Goal: Transaction & Acquisition: Purchase product/service

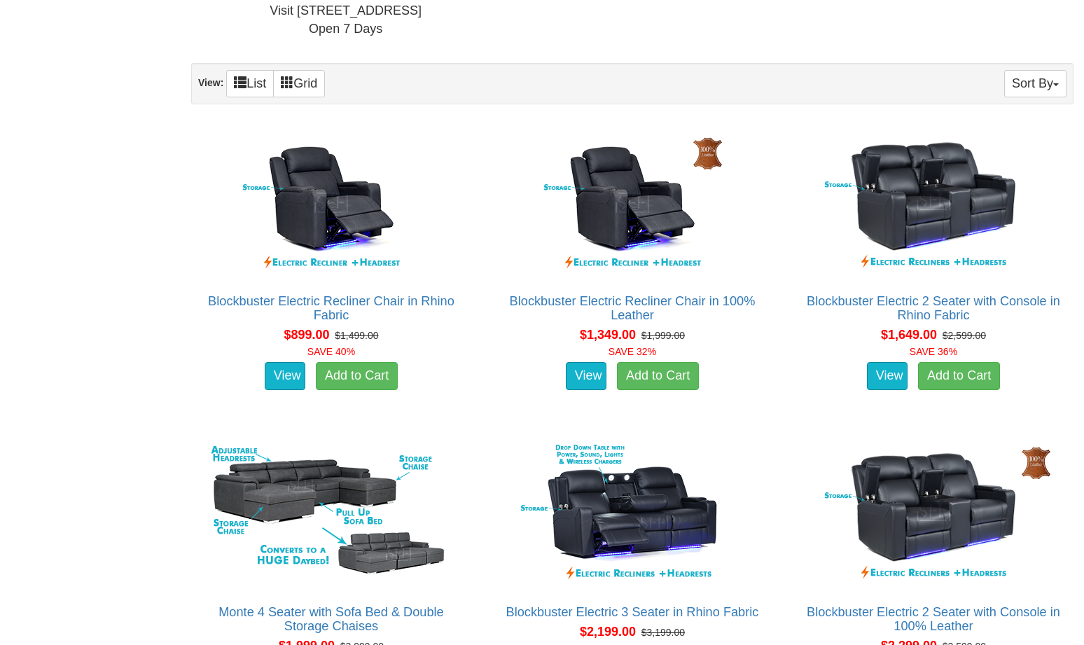
scroll to position [840, 0]
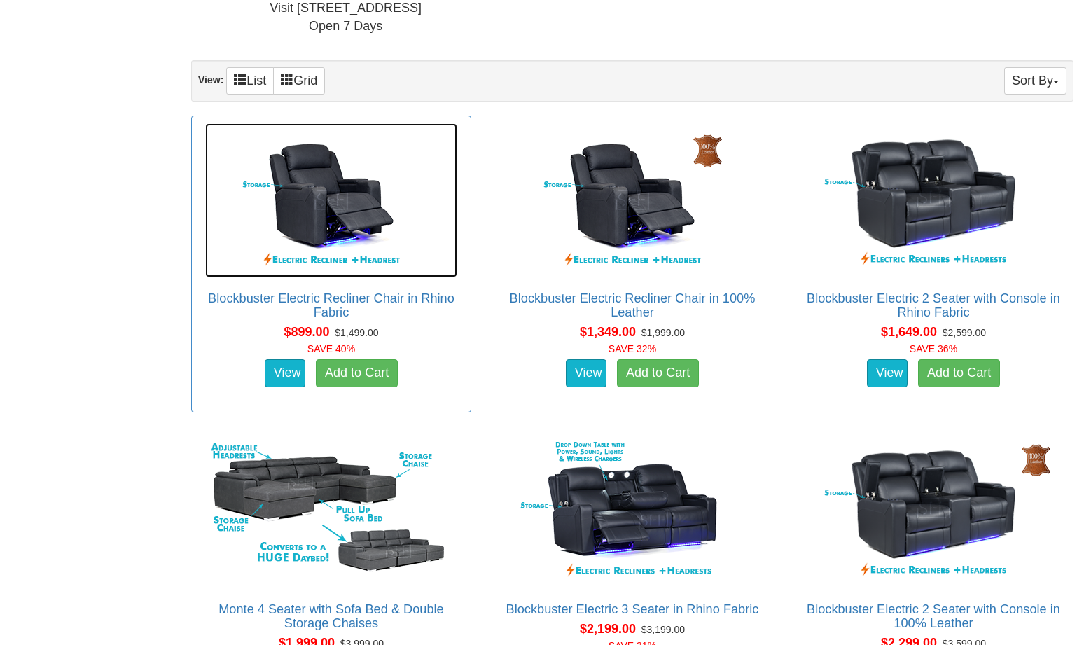
click at [332, 204] on img at bounding box center [331, 200] width 252 height 154
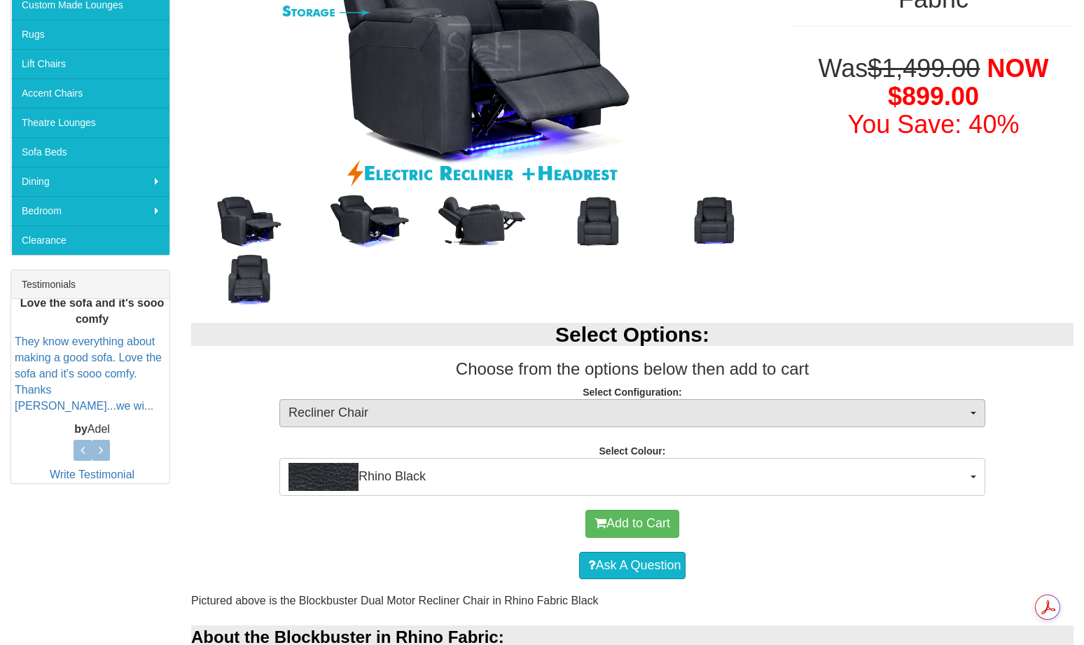
scroll to position [350, 0]
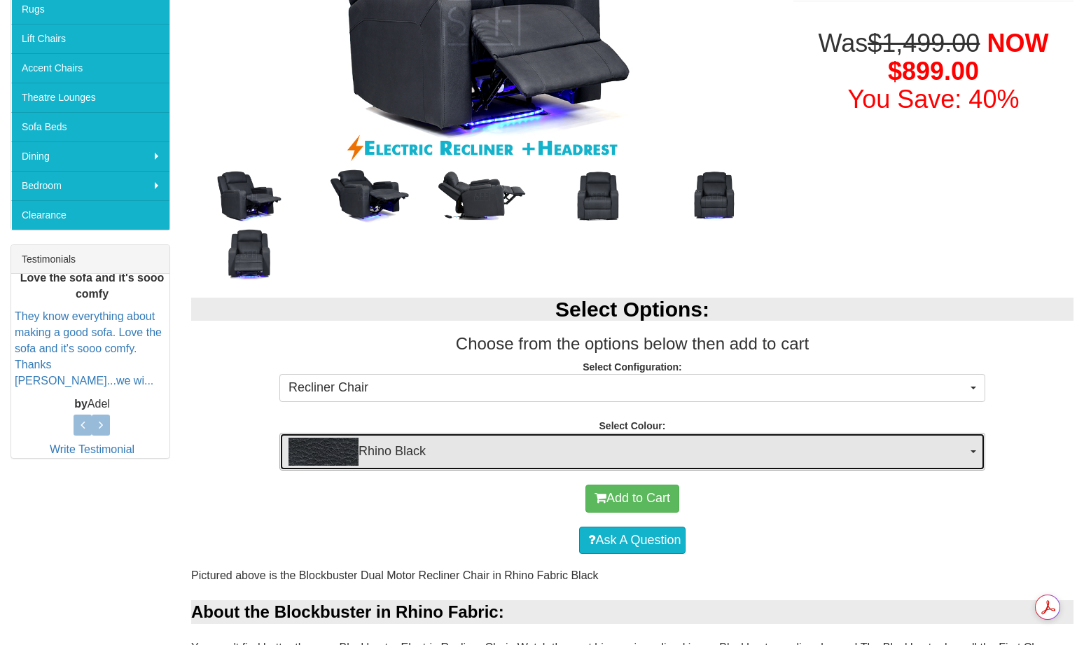
click at [711, 453] on span "Rhino Black" at bounding box center [627, 452] width 678 height 28
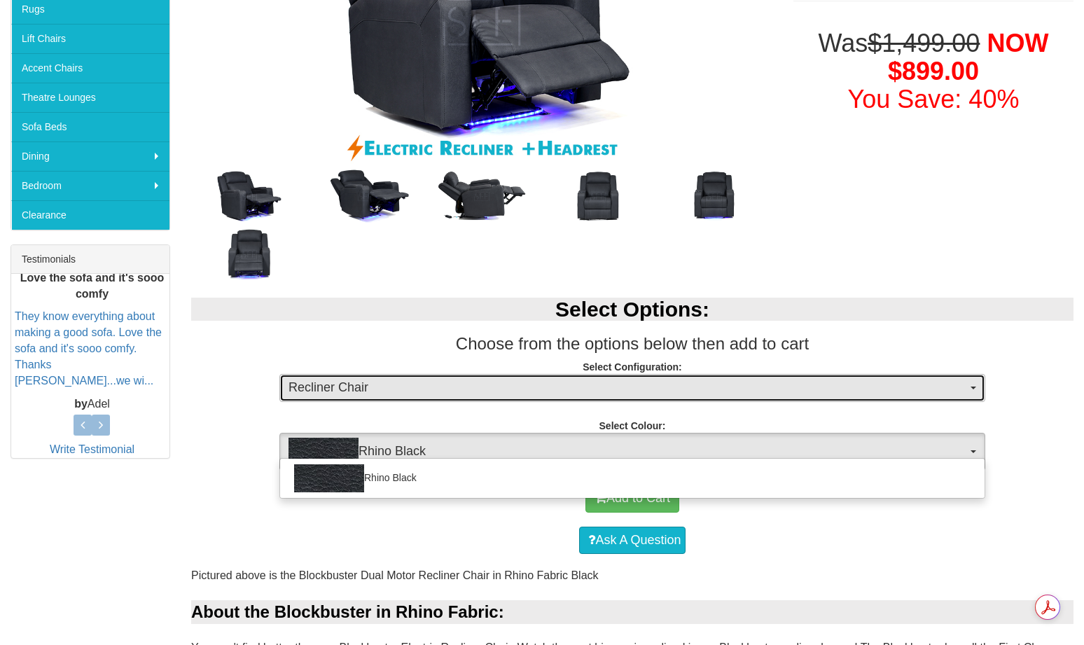
click at [721, 397] on button "Recliner Chair" at bounding box center [632, 388] width 706 height 28
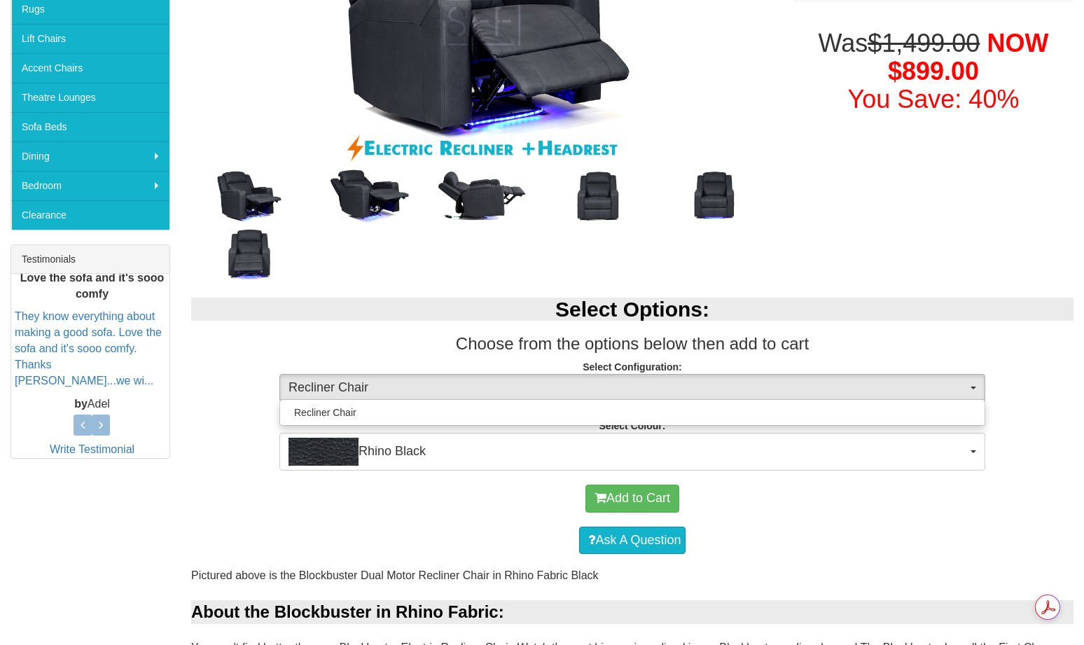
click at [821, 503] on div "Add to Cart" at bounding box center [632, 498] width 868 height 42
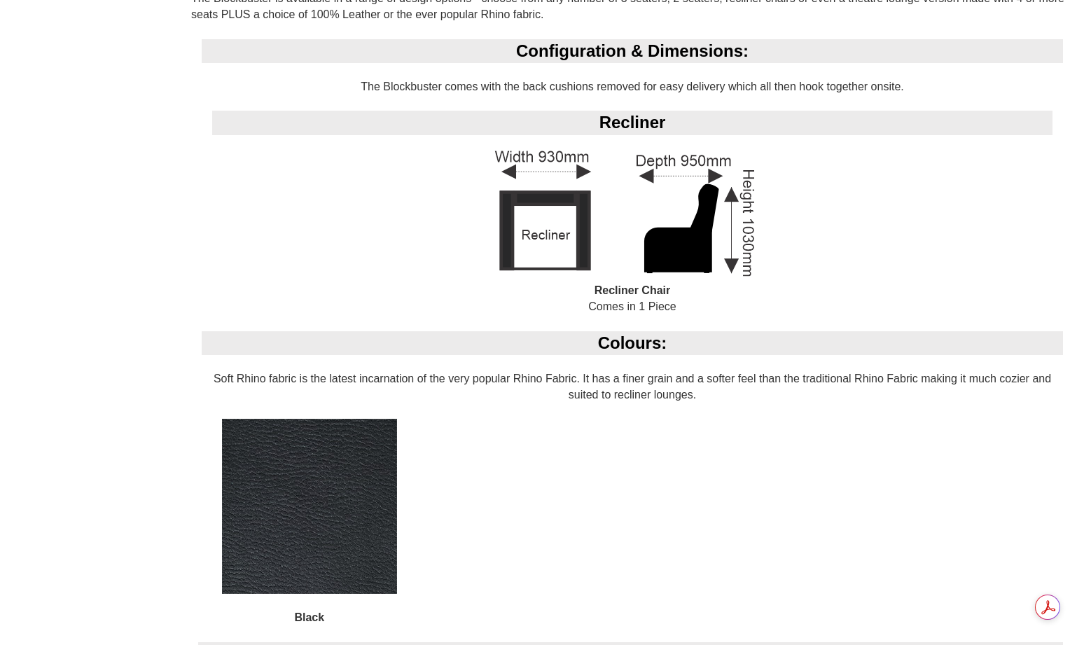
scroll to position [1102, 0]
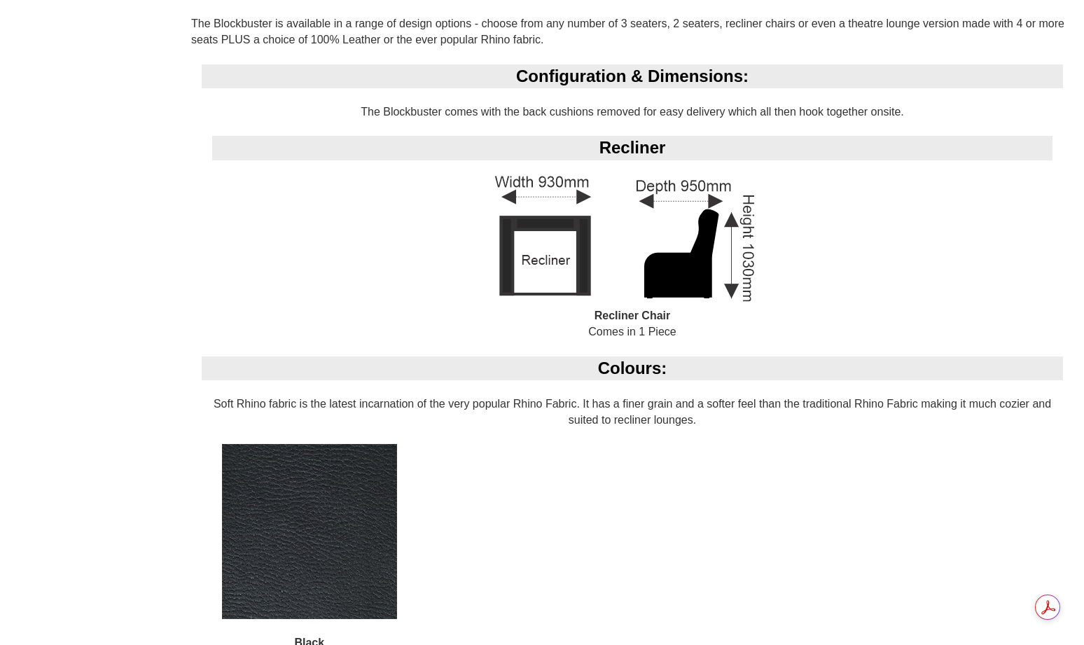
click at [853, 282] on div "Configuration & Dimensions: The Blockbuster comes with the back cushions remove…" at bounding box center [632, 210] width 882 height 292
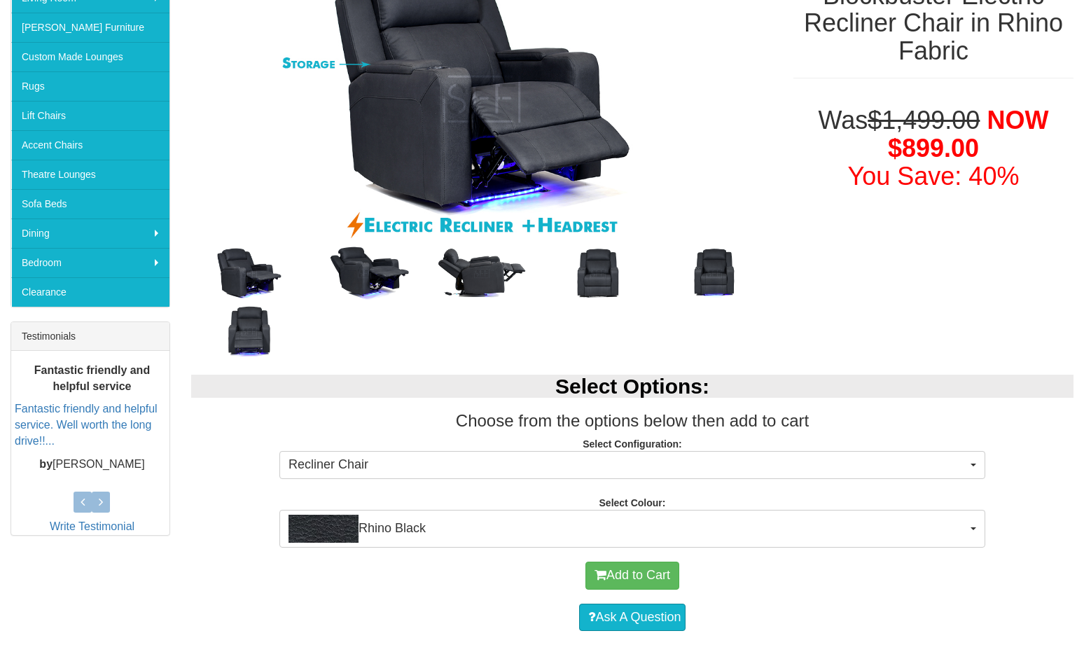
scroll to position [192, 0]
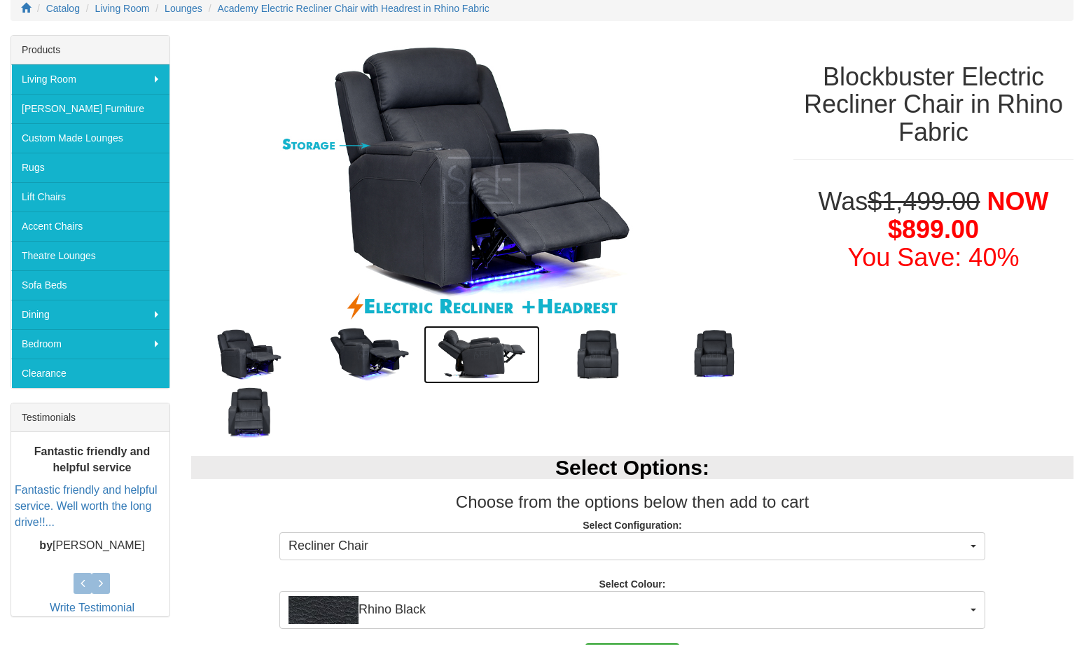
click at [480, 356] on img at bounding box center [482, 355] width 116 height 58
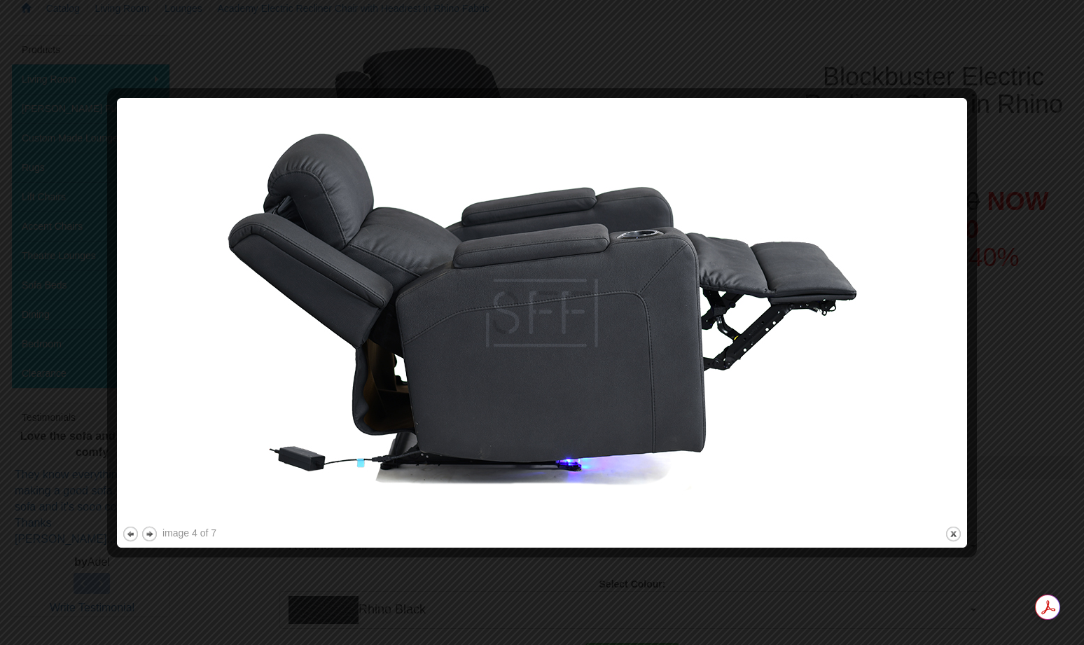
click at [53, 515] on div at bounding box center [542, 322] width 1084 height 645
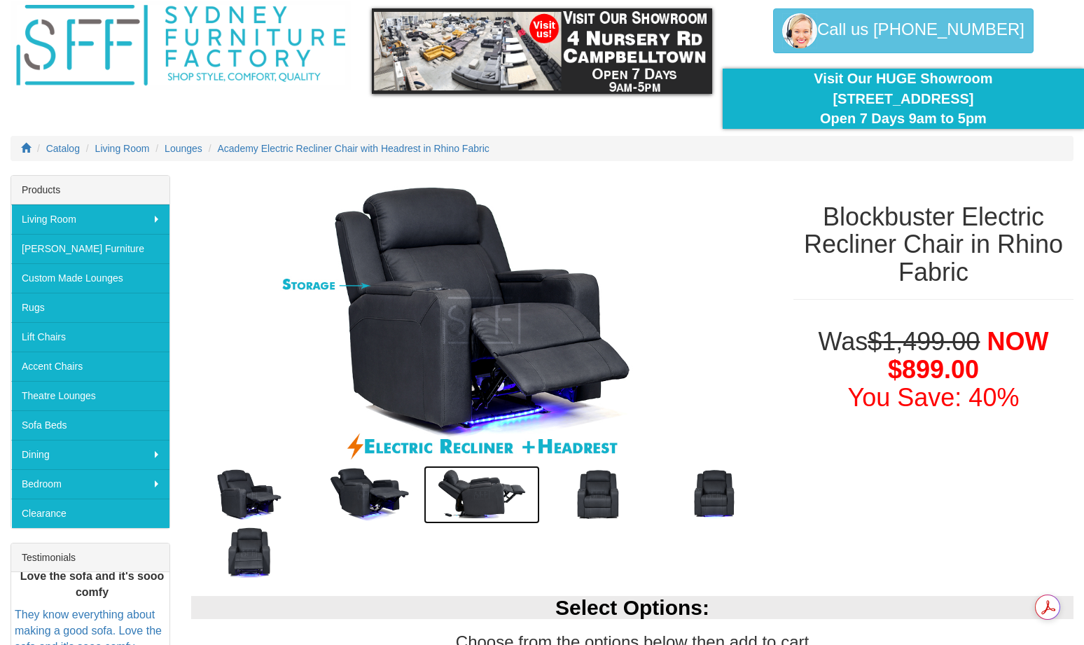
scroll to position [0, 0]
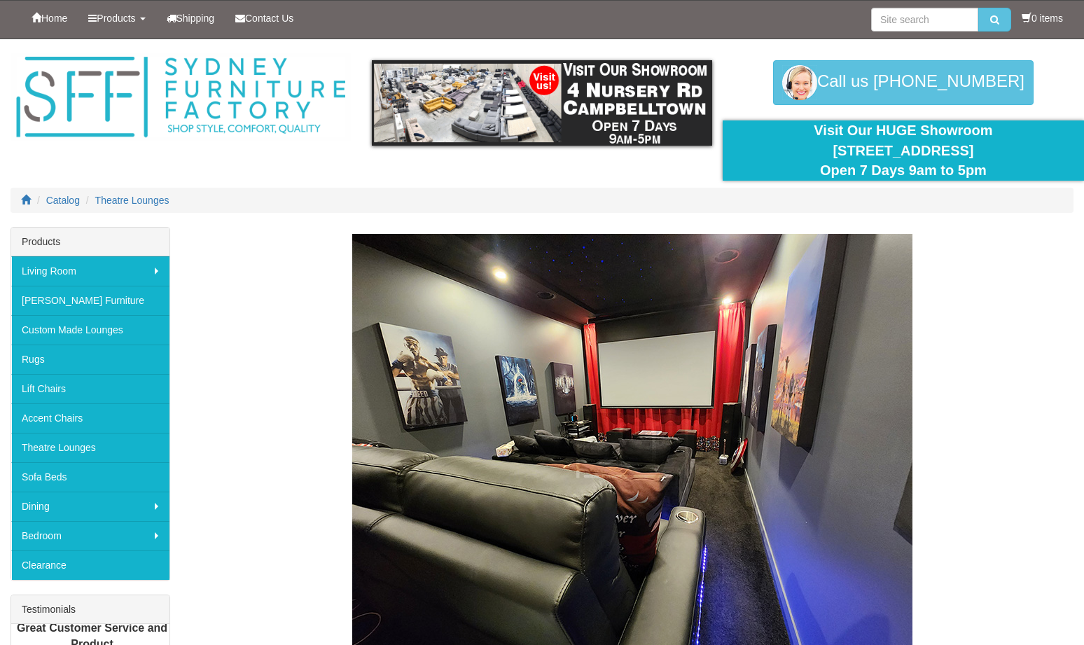
scroll to position [734, 0]
